Goal: Task Accomplishment & Management: Use online tool/utility

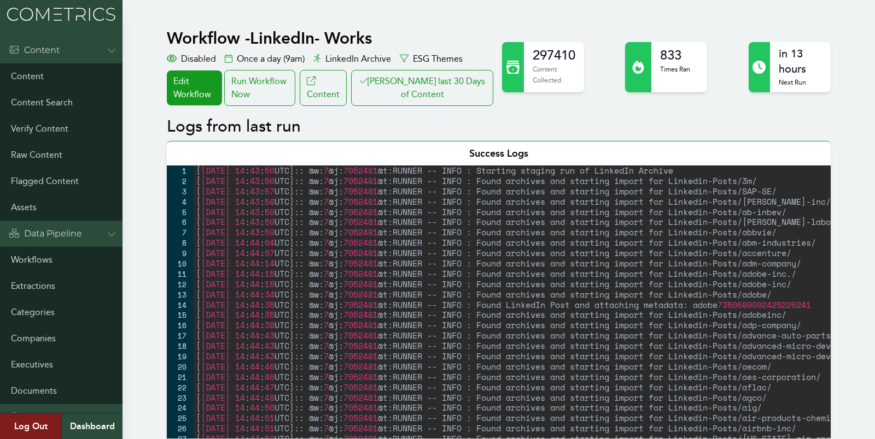
click at [450, 89] on button "[PERSON_NAME] last 30 Days of Content" at bounding box center [422, 88] width 142 height 36
click at [281, 79] on div "Run Workflow Now" at bounding box center [259, 88] width 71 height 36
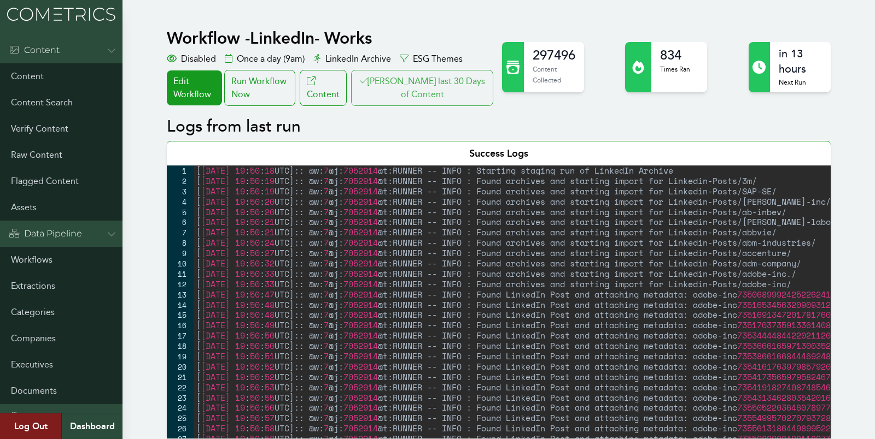
click at [438, 90] on button "[PERSON_NAME] last 30 Days of Content" at bounding box center [422, 88] width 142 height 36
click at [409, 75] on button "[PERSON_NAME] last 30 Days of Content" at bounding box center [422, 88] width 142 height 36
click at [291, 81] on div "Run Workflow Now" at bounding box center [259, 88] width 71 height 36
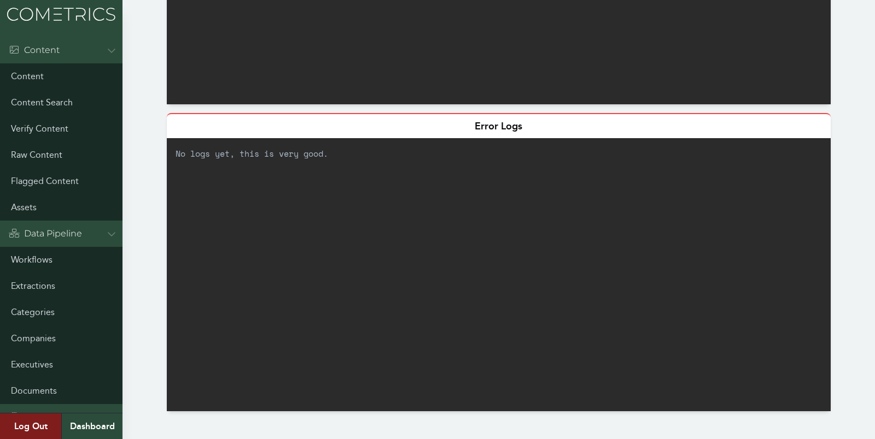
scroll to position [512, 0]
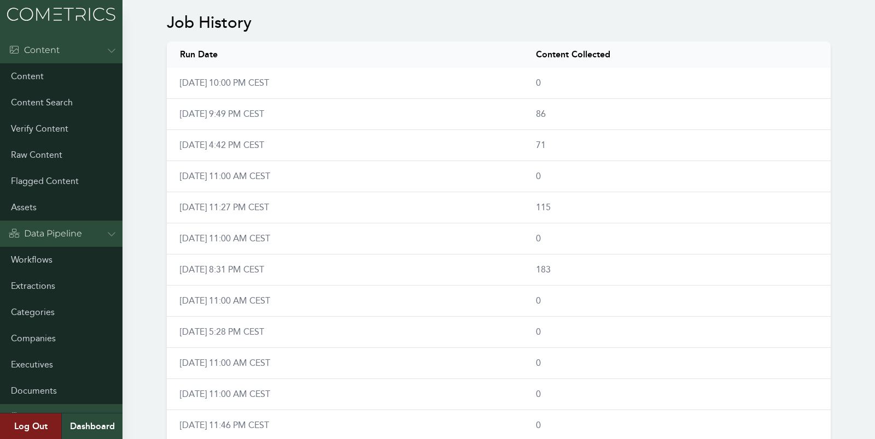
scroll to position [676, 0]
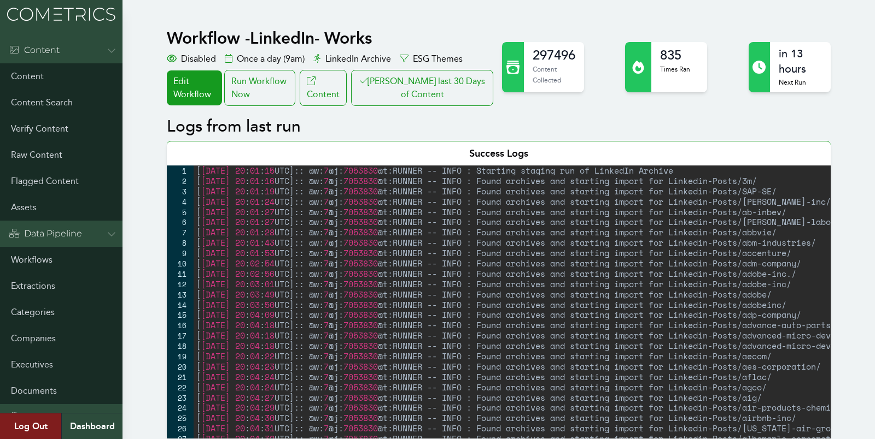
click at [284, 78] on div "Run Workflow Now" at bounding box center [259, 88] width 71 height 36
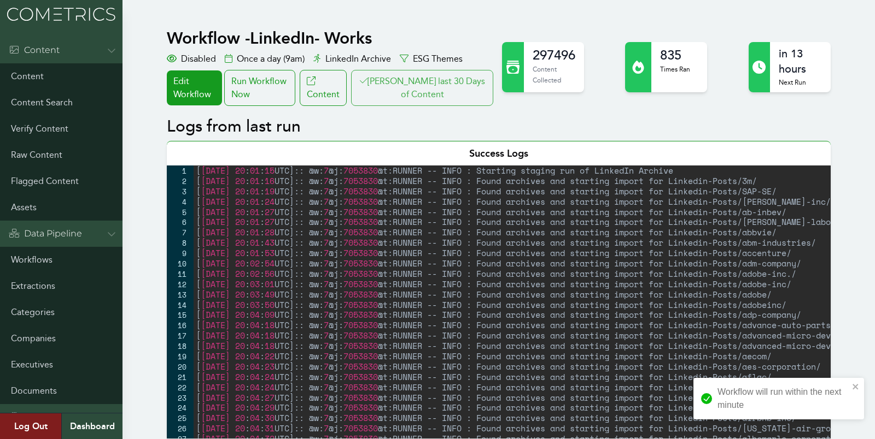
click at [431, 87] on button "[PERSON_NAME] last 30 Days of Content" at bounding box center [422, 88] width 142 height 36
